Goal: Navigation & Orientation: Find specific page/section

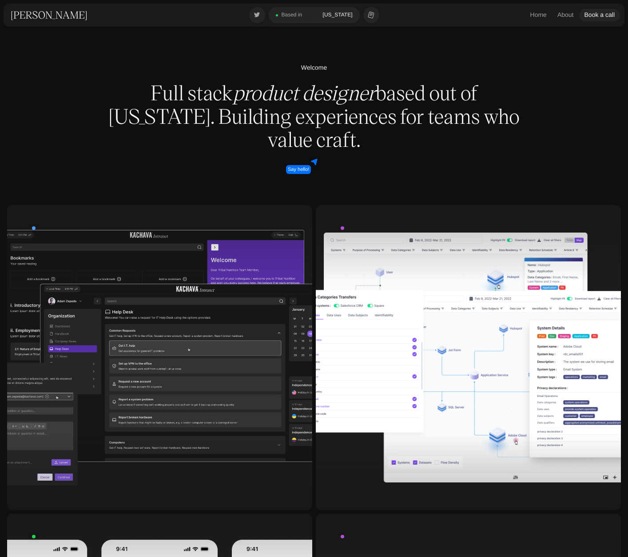
click at [427, 337] on div at bounding box center [468, 357] width 305 height 305
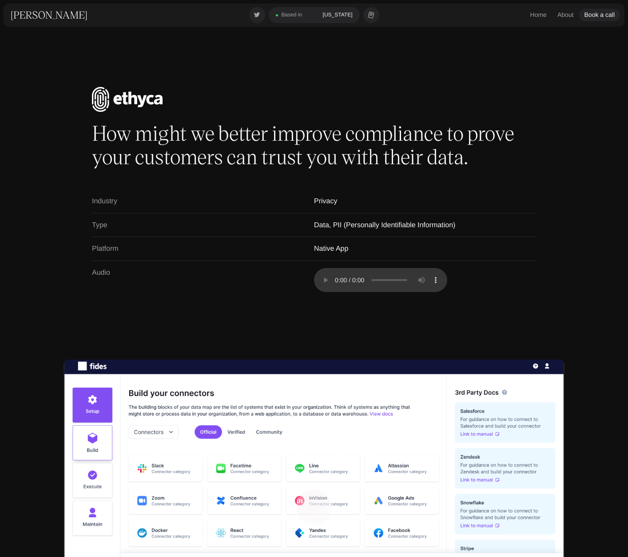
click at [54, 17] on link "[PERSON_NAME]" at bounding box center [49, 14] width 77 height 13
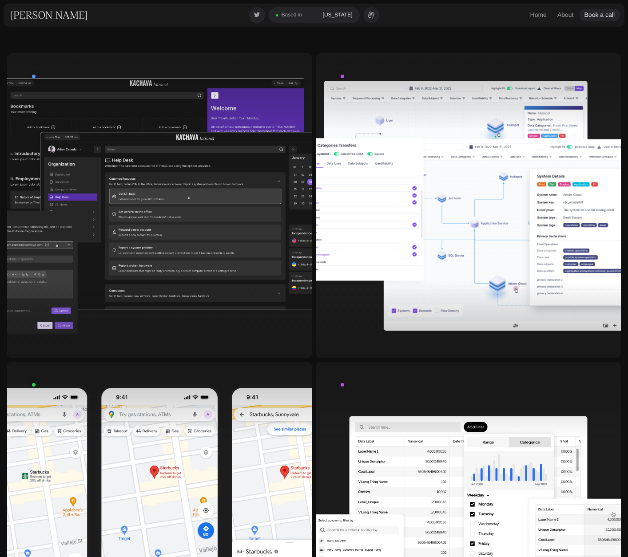
scroll to position [255, 0]
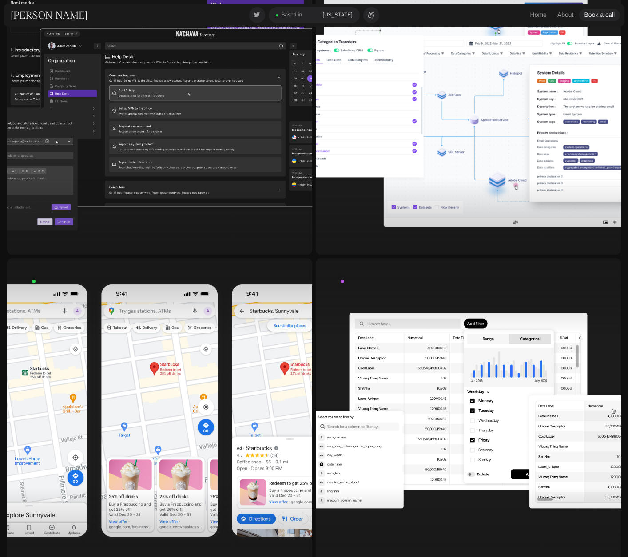
click at [164, 373] on div at bounding box center [159, 410] width 305 height 305
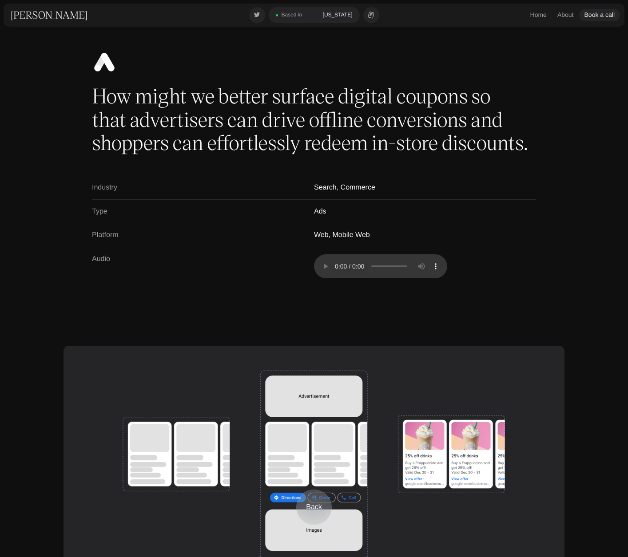
scroll to position [36, 0]
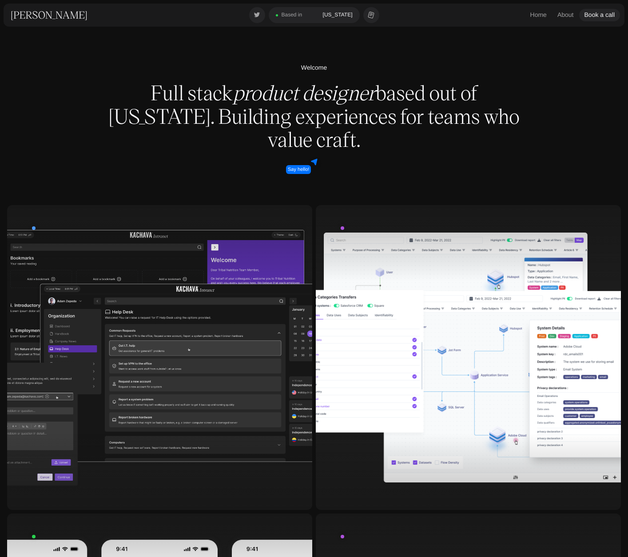
scroll to position [255, 0]
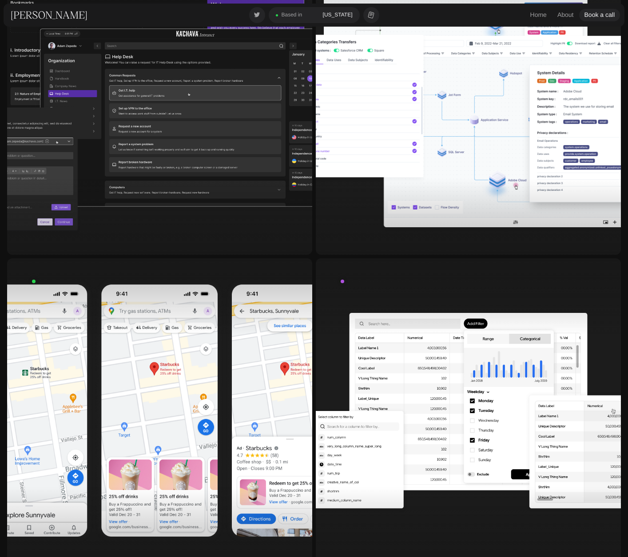
click at [211, 166] on div at bounding box center [159, 102] width 305 height 305
